Goal: Task Accomplishment & Management: Manage account settings

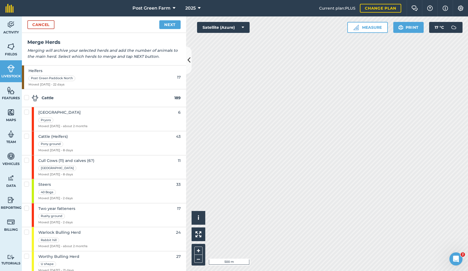
scroll to position [24, 0]
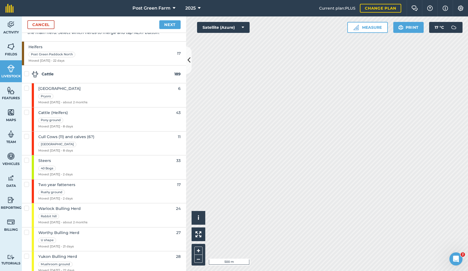
click at [51, 25] on link "Cancel" at bounding box center [40, 24] width 27 height 9
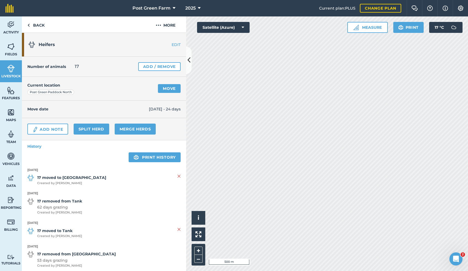
click at [128, 128] on link "Merge Herds" at bounding box center [135, 129] width 41 height 11
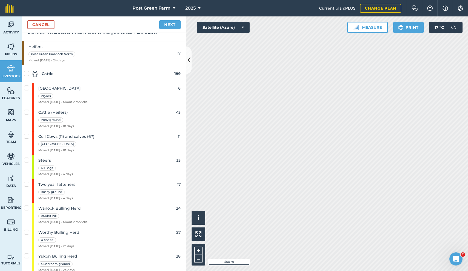
scroll to position [24, 0]
click at [28, 230] on label at bounding box center [27, 230] width 7 height 0
click at [28, 230] on input "checkbox" at bounding box center [26, 232] width 4 height 4
checkbox input "true"
click at [171, 25] on link "Next" at bounding box center [169, 24] width 21 height 9
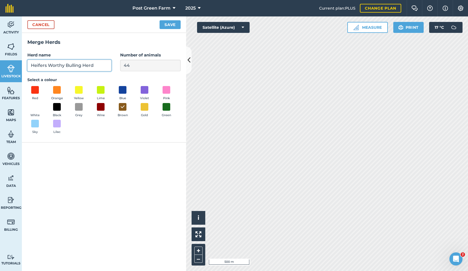
drag, startPoint x: 96, startPoint y: 65, endPoint x: 48, endPoint y: 66, distance: 48.2
click at [48, 66] on input "Heifers Worthy Bulling Herd" at bounding box center [69, 66] width 84 height 12
click at [48, 65] on input "Heifers Worthy Bulling HerdWorthy Bulling Herd" at bounding box center [69, 66] width 84 height 12
type input "Heifers & Worthy Bulling HerdWorthy Bulling Herd"
click at [167, 25] on button "Save" at bounding box center [170, 24] width 21 height 9
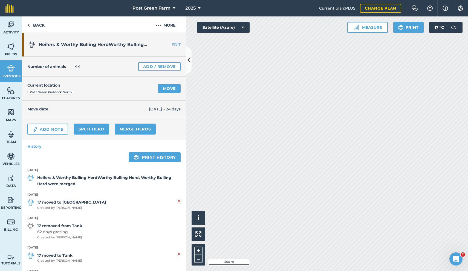
click at [167, 89] on link "Move" at bounding box center [169, 88] width 23 height 9
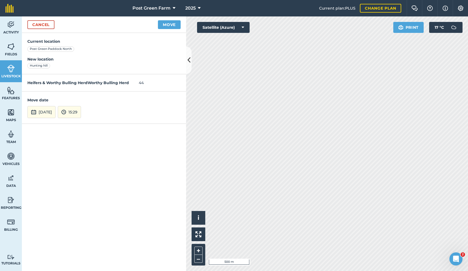
click at [48, 109] on button "[DATE]" at bounding box center [41, 112] width 28 height 12
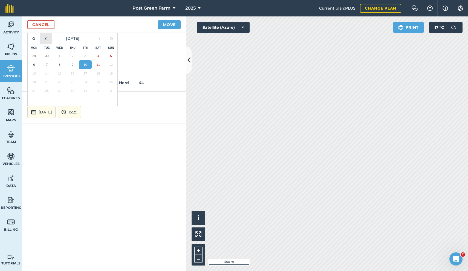
click at [47, 36] on button "‹" at bounding box center [46, 38] width 12 height 12
click at [72, 71] on abbr "18" at bounding box center [73, 73] width 4 height 4
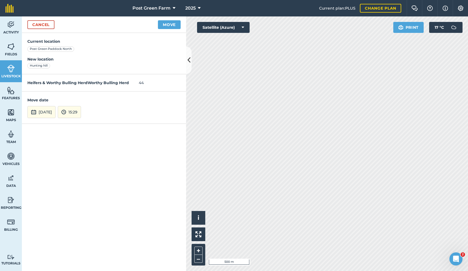
click at [167, 25] on button "Move" at bounding box center [169, 24] width 23 height 9
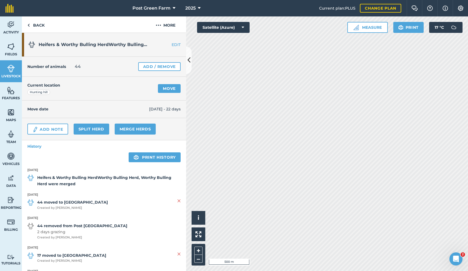
click at [171, 87] on link "Move" at bounding box center [169, 88] width 23 height 9
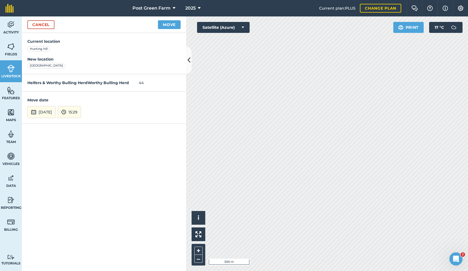
click at [44, 110] on button "[DATE]" at bounding box center [41, 112] width 28 height 12
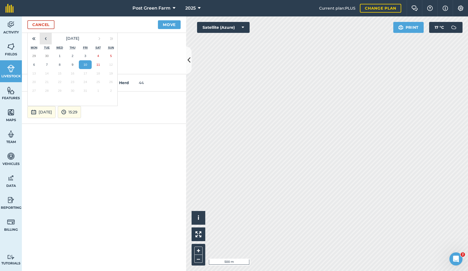
click at [47, 38] on button "‹" at bounding box center [46, 38] width 12 height 12
click at [104, 37] on button "›" at bounding box center [99, 38] width 12 height 12
click at [99, 37] on button "›" at bounding box center [99, 38] width 12 height 12
click at [46, 38] on button "‹" at bounding box center [46, 38] width 12 height 12
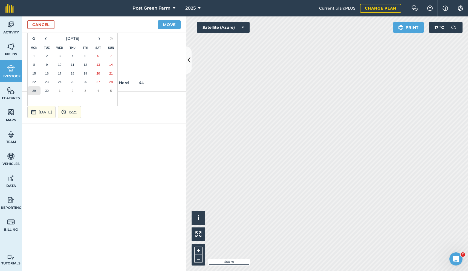
click at [34, 90] on abbr "29" at bounding box center [34, 91] width 4 height 4
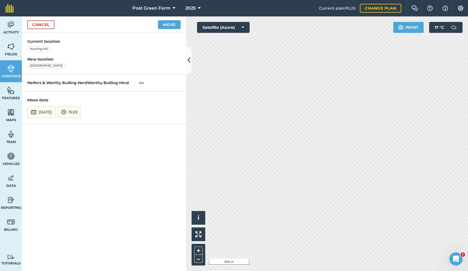
click at [171, 24] on button "Move" at bounding box center [169, 24] width 23 height 9
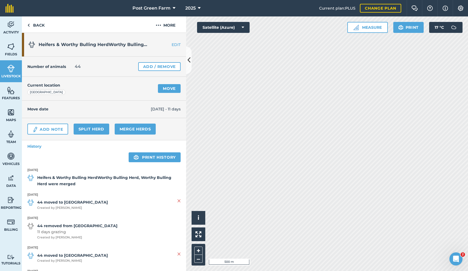
click at [168, 88] on link "Move" at bounding box center [169, 88] width 23 height 9
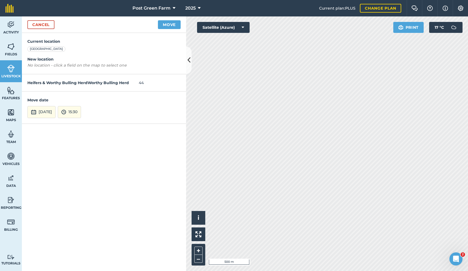
click at [44, 111] on button "[DATE]" at bounding box center [41, 112] width 28 height 12
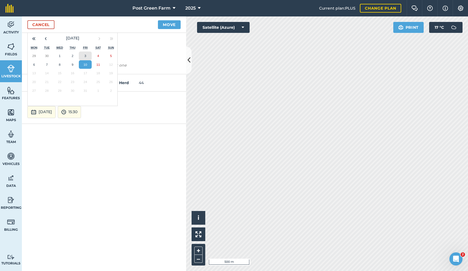
click at [85, 55] on abbr "3" at bounding box center [86, 56] width 2 height 4
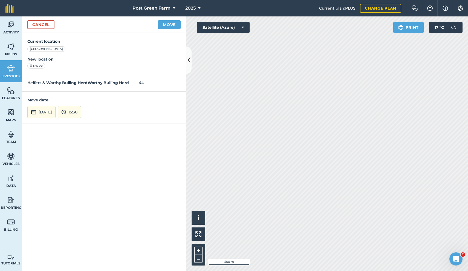
click at [170, 25] on button "Move" at bounding box center [169, 24] width 23 height 9
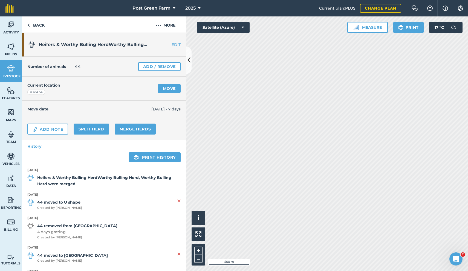
click at [164, 90] on link "Move" at bounding box center [169, 88] width 23 height 9
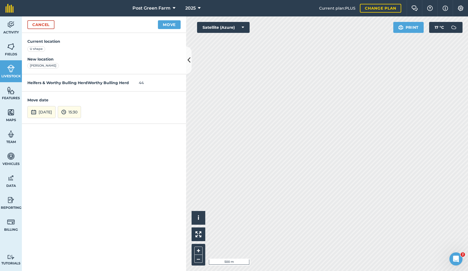
click at [47, 108] on button "[DATE]" at bounding box center [41, 112] width 28 height 12
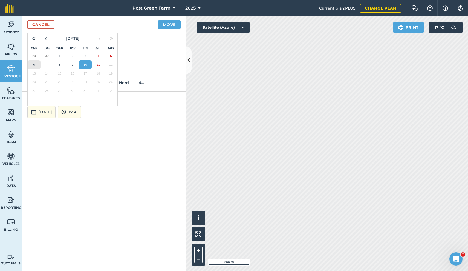
click at [38, 63] on button "6" at bounding box center [34, 64] width 13 height 9
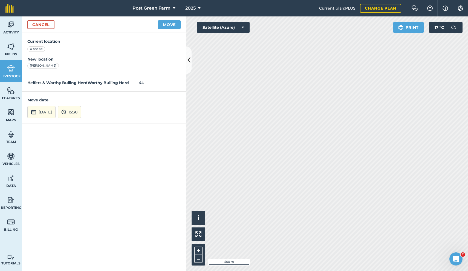
click at [166, 23] on button "Move" at bounding box center [169, 24] width 23 height 9
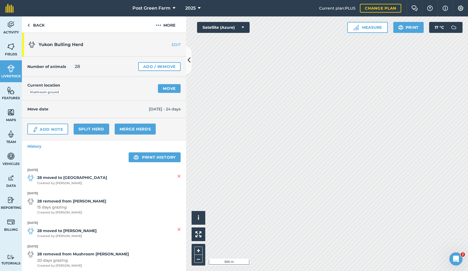
click at [139, 125] on link "Merge Herds" at bounding box center [135, 129] width 41 height 11
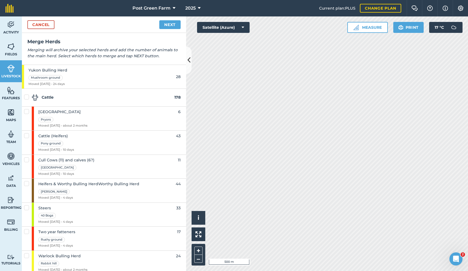
scroll to position [0, 0]
click at [27, 253] on label at bounding box center [27, 253] width 7 height 0
click at [27, 253] on input "checkbox" at bounding box center [26, 255] width 4 height 4
checkbox input "true"
click at [173, 23] on link "Next" at bounding box center [169, 24] width 21 height 9
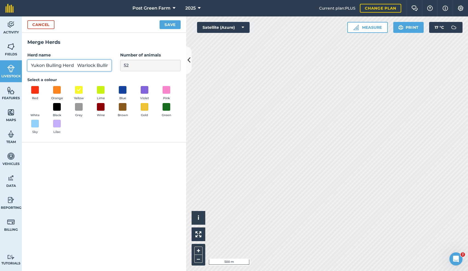
drag, startPoint x: 78, startPoint y: 65, endPoint x: 47, endPoint y: 67, distance: 30.1
click at [47, 67] on input "Yukon Bulling Herd Warlock Bulling Herd" at bounding box center [69, 66] width 84 height 12
type input "Yukon & Warlock Bulling Herd"
click at [164, 27] on button "Save" at bounding box center [170, 24] width 21 height 9
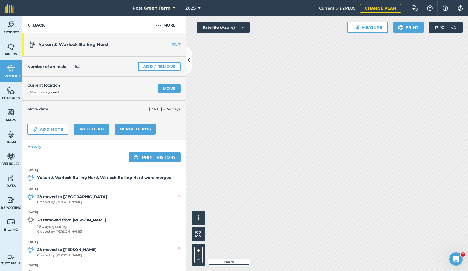
click at [167, 87] on link "Move" at bounding box center [169, 88] width 23 height 9
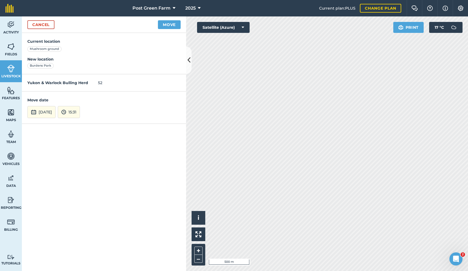
click at [49, 108] on button "[DATE]" at bounding box center [41, 112] width 28 height 12
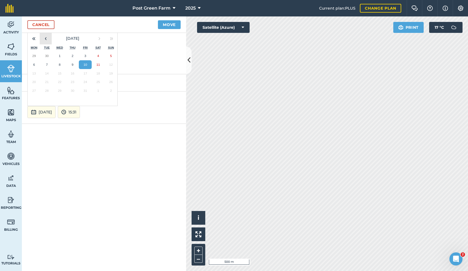
click at [46, 39] on button "‹" at bounding box center [46, 38] width 12 height 12
click at [75, 72] on button "18" at bounding box center [72, 73] width 13 height 9
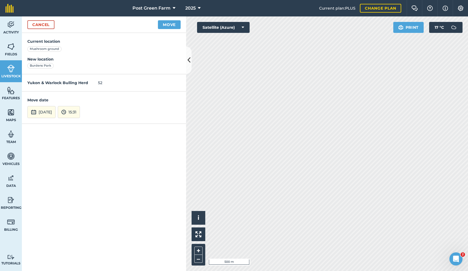
click at [168, 24] on button "Move" at bounding box center [169, 24] width 23 height 9
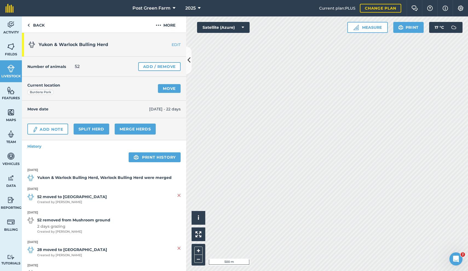
click at [168, 89] on link "Move" at bounding box center [169, 88] width 23 height 9
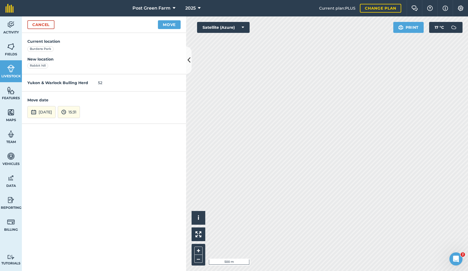
click at [53, 110] on button "[DATE]" at bounding box center [41, 112] width 28 height 12
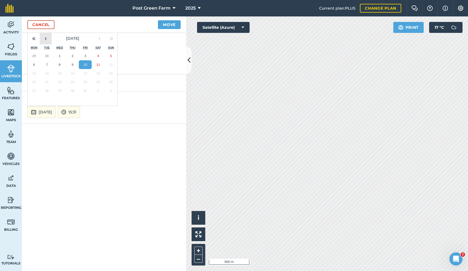
click at [47, 37] on button "‹" at bounding box center [46, 38] width 12 height 12
click at [35, 89] on abbr "29" at bounding box center [34, 91] width 4 height 4
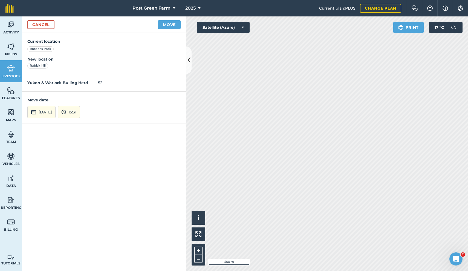
click at [167, 22] on button "Move" at bounding box center [169, 24] width 23 height 9
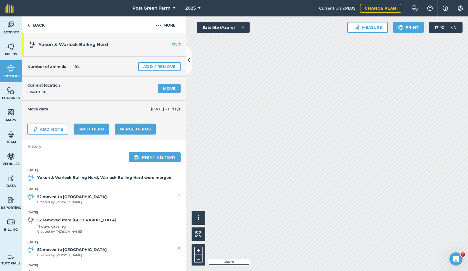
click at [170, 89] on link "Move" at bounding box center [169, 88] width 23 height 9
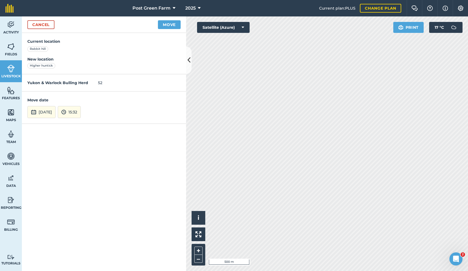
click at [51, 111] on button "[DATE]" at bounding box center [41, 112] width 28 height 12
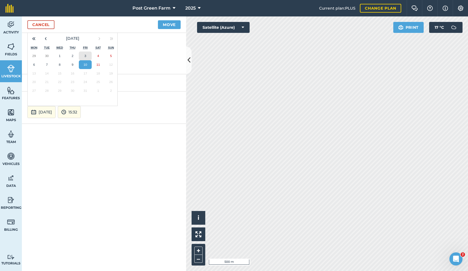
click at [85, 54] on abbr "3" at bounding box center [86, 56] width 2 height 4
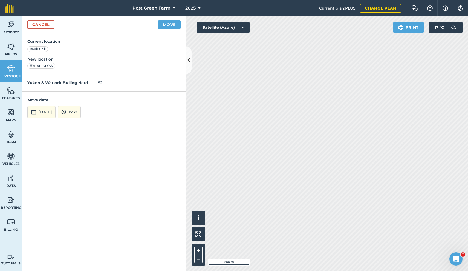
click at [171, 24] on button "Move" at bounding box center [169, 24] width 23 height 9
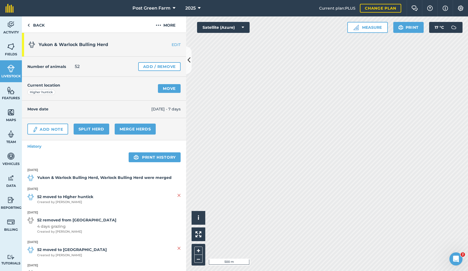
click at [170, 87] on link "Move" at bounding box center [169, 88] width 23 height 9
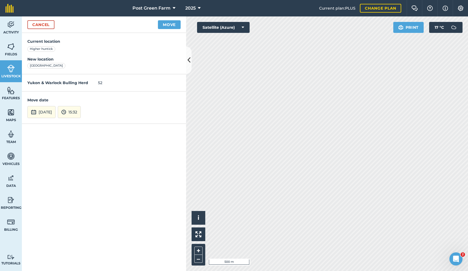
click at [50, 114] on button "[DATE]" at bounding box center [41, 112] width 28 height 12
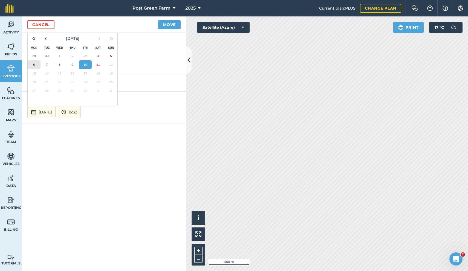
click at [38, 63] on button "6" at bounding box center [34, 64] width 13 height 9
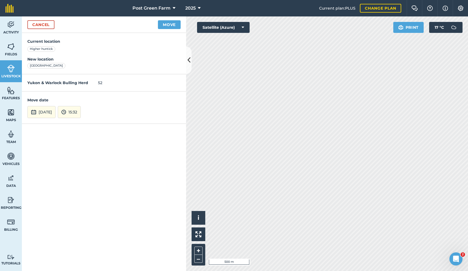
click at [41, 108] on button "[DATE]" at bounding box center [41, 112] width 28 height 12
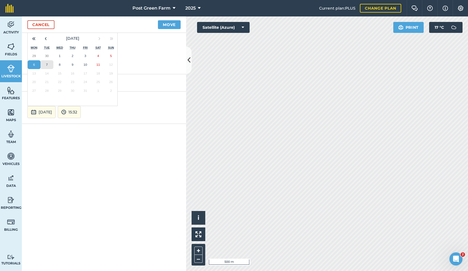
click at [48, 62] on button "7" at bounding box center [47, 64] width 13 height 9
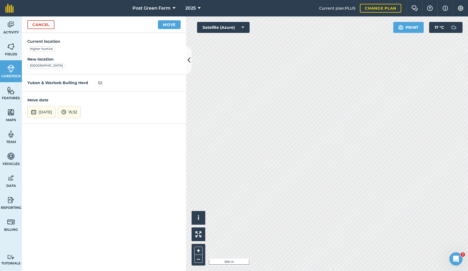
click at [164, 22] on button "Move" at bounding box center [169, 24] width 23 height 9
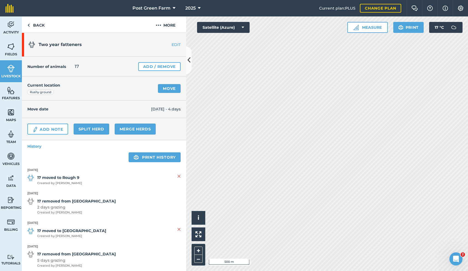
click at [169, 90] on link "Move" at bounding box center [169, 88] width 23 height 9
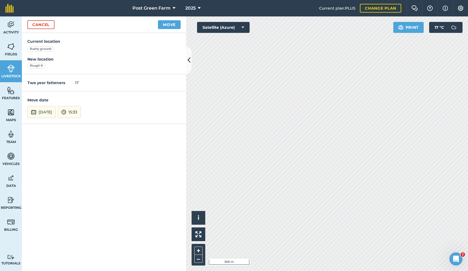
click at [45, 112] on button "[DATE]" at bounding box center [41, 112] width 28 height 12
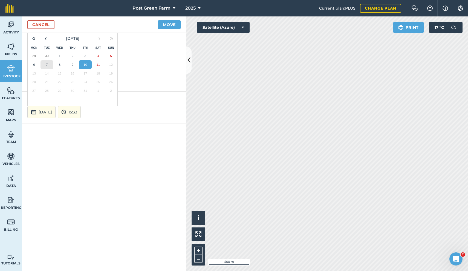
click at [47, 63] on abbr "7" at bounding box center [47, 65] width 2 height 4
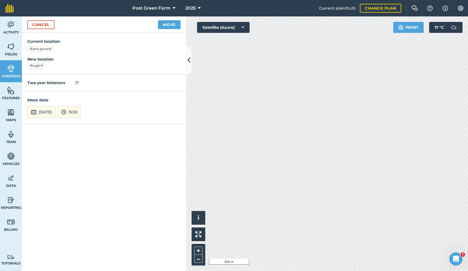
click at [44, 108] on button "[DATE]" at bounding box center [41, 112] width 28 height 12
click at [59, 63] on abbr "8" at bounding box center [60, 65] width 2 height 4
click at [169, 22] on button "Move" at bounding box center [169, 24] width 23 height 9
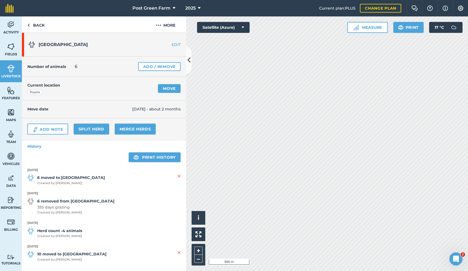
click at [133, 128] on link "Merge Herds" at bounding box center [135, 129] width 41 height 11
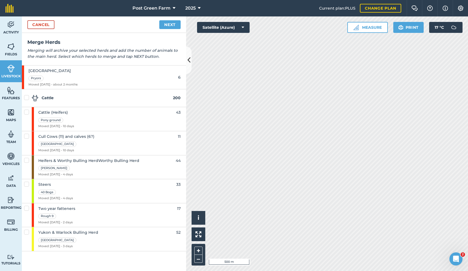
click at [89, 230] on span "Yukon & Warlock Bulling Herd" at bounding box center [68, 232] width 60 height 6
click at [63, 240] on div "Yukon & Warlock Bulling [GEOGRAPHIC_DATA] Moved [DATE] - 3 days" at bounding box center [68, 239] width 60 height 24
click at [73, 232] on span "Yukon & Warlock Bulling Herd" at bounding box center [68, 232] width 60 height 6
checkbox input "true"
click at [175, 25] on link "Next" at bounding box center [169, 24] width 21 height 9
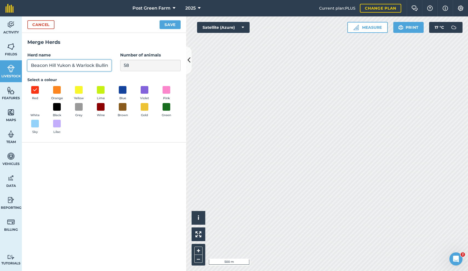
click at [58, 65] on input "Beacon Hill Yukon & Warlock Bulling Herd" at bounding box center [69, 66] width 84 height 12
type input "Beacon Hill, [GEOGRAPHIC_DATA] & Warlock Bulling Herd"
click at [170, 24] on button "Save" at bounding box center [170, 24] width 21 height 9
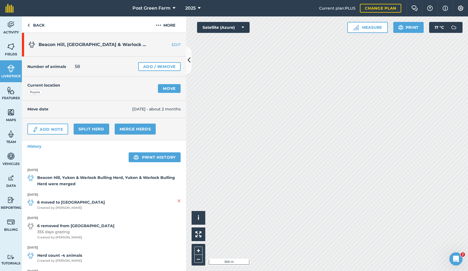
click at [121, 183] on strong "Beacon Hill, Yukon & Warlock Bulling Herd, Yukon & Warlock Bulling Herd were me…" at bounding box center [109, 180] width 144 height 12
click at [169, 88] on link "Move" at bounding box center [169, 88] width 23 height 9
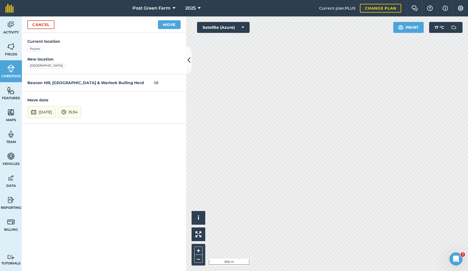
click at [45, 112] on button "[DATE]" at bounding box center [41, 112] width 28 height 12
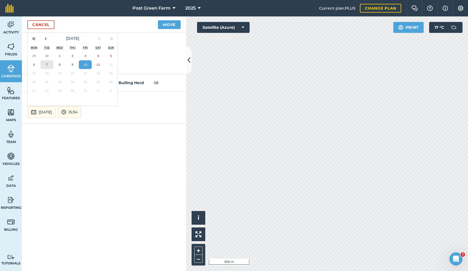
click at [44, 62] on button "7" at bounding box center [47, 64] width 13 height 9
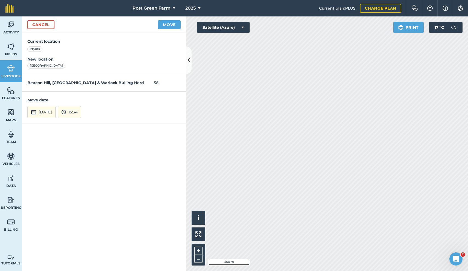
click at [164, 24] on button "Move" at bounding box center [169, 24] width 23 height 9
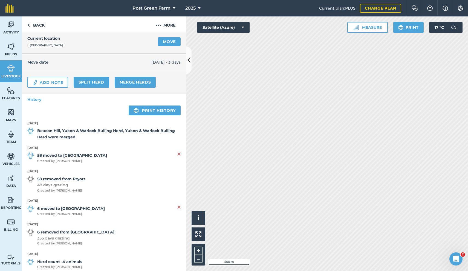
scroll to position [49, 0]
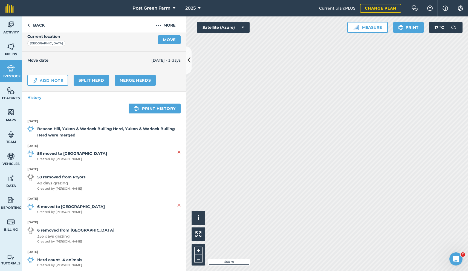
click at [179, 151] on img at bounding box center [178, 152] width 3 height 7
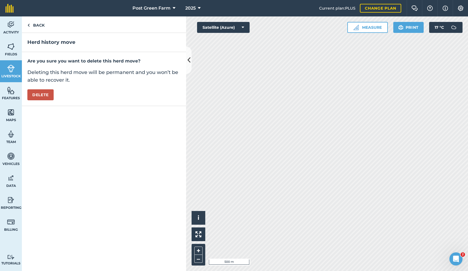
click at [41, 93] on button "Delete" at bounding box center [40, 94] width 26 height 11
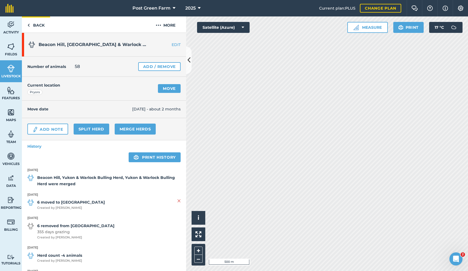
click at [37, 23] on link "Back" at bounding box center [36, 24] width 28 height 16
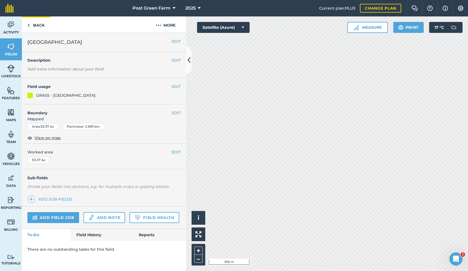
click at [35, 23] on link "Back" at bounding box center [36, 24] width 28 height 16
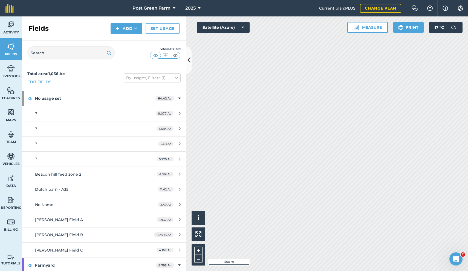
click at [15, 70] on img at bounding box center [11, 68] width 8 height 8
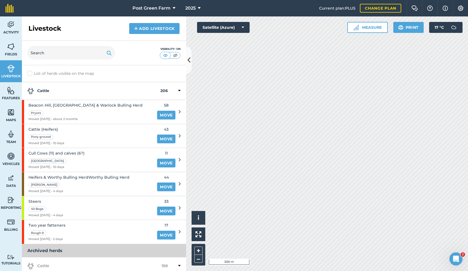
click at [91, 110] on div "Pryors" at bounding box center [85, 113] width 114 height 6
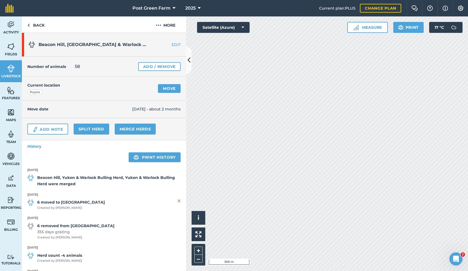
click at [170, 88] on link "Move" at bounding box center [169, 88] width 23 height 9
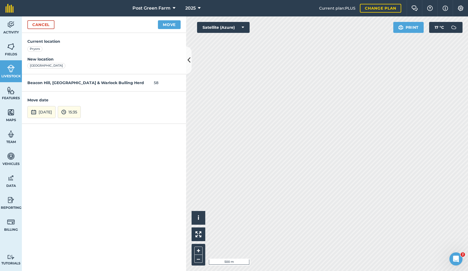
click at [40, 107] on button "[DATE]" at bounding box center [41, 112] width 28 height 12
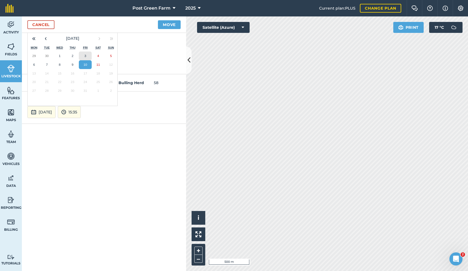
click at [81, 55] on button "3" at bounding box center [85, 55] width 13 height 9
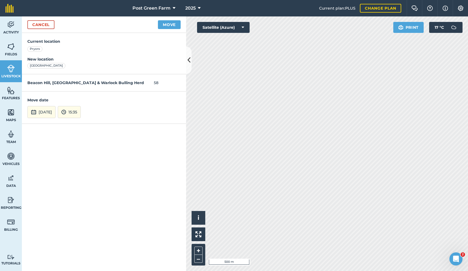
click at [172, 25] on button "Move" at bounding box center [169, 24] width 23 height 9
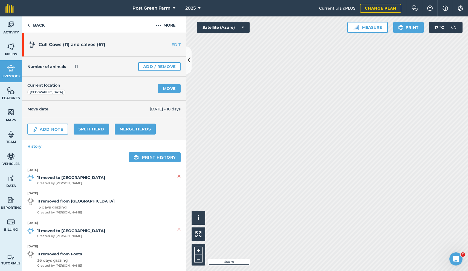
click at [168, 90] on link "Move" at bounding box center [169, 88] width 23 height 9
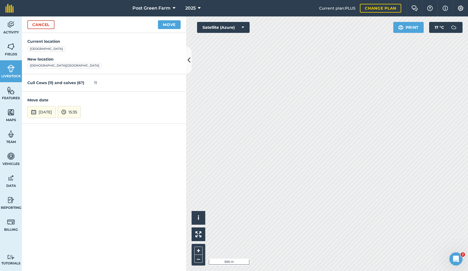
click at [51, 112] on button "[DATE]" at bounding box center [41, 112] width 28 height 12
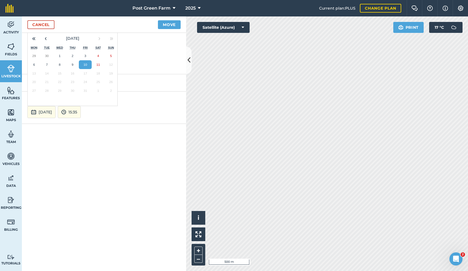
click at [71, 162] on div "Current location [GEOGRAPHIC_DATA] New location [GEOGRAPHIC_DATA] [GEOGRAPHIC_D…" at bounding box center [104, 152] width 164 height 238
click at [166, 24] on button "Move" at bounding box center [169, 24] width 23 height 9
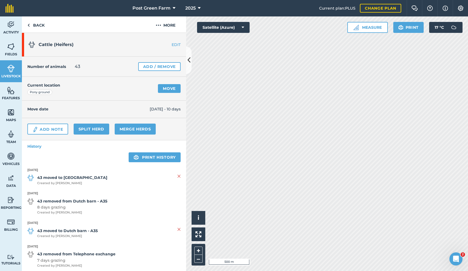
click at [177, 87] on link "Move" at bounding box center [169, 88] width 23 height 9
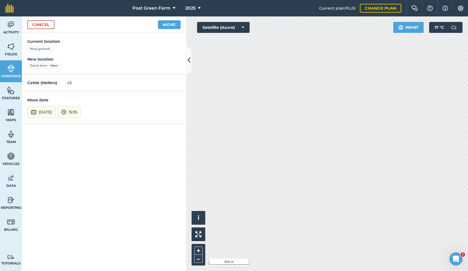
click at [54, 110] on button "[DATE]" at bounding box center [41, 112] width 28 height 12
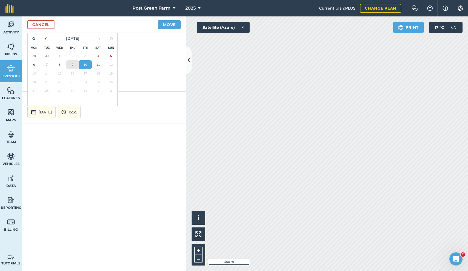
click at [74, 60] on button "9" at bounding box center [72, 64] width 13 height 9
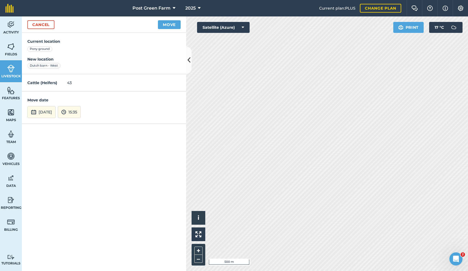
click at [165, 25] on button "Move" at bounding box center [169, 24] width 23 height 9
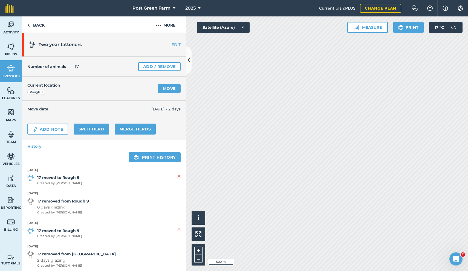
click at [190, 60] on icon at bounding box center [189, 60] width 3 height 10
